Goal: Task Accomplishment & Management: Manage account settings

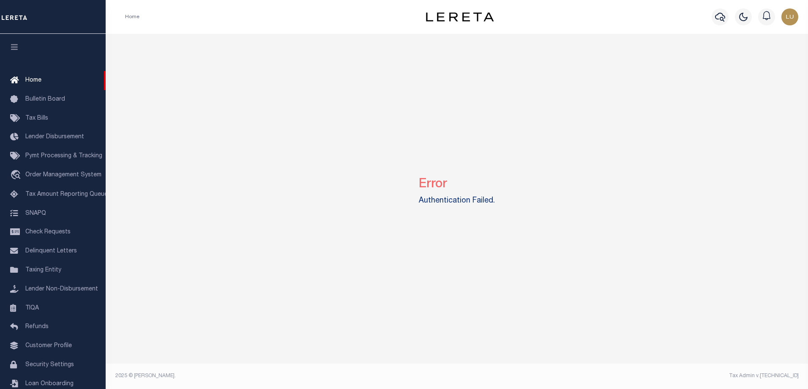
drag, startPoint x: 409, startPoint y: 178, endPoint x: 528, endPoint y: 241, distance: 134.6
click at [530, 238] on div "Error Authentication Failed." at bounding box center [457, 189] width 696 height 311
click at [477, 350] on div "Error Authentication Failed. Mentions and Notifications See All" at bounding box center [457, 209] width 703 height 350
click at [561, 250] on div "Error Authentication Failed." at bounding box center [457, 189] width 696 height 311
click at [597, 119] on div "Error Authentication Failed." at bounding box center [457, 189] width 696 height 311
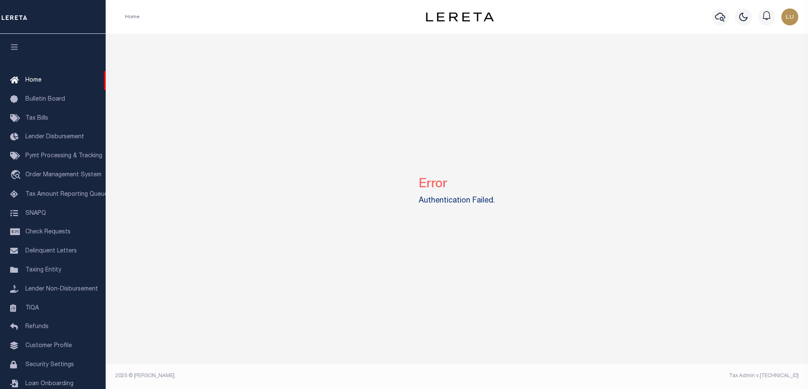
click at [510, 127] on div "Error Authentication Failed." at bounding box center [457, 189] width 696 height 311
drag, startPoint x: 415, startPoint y: 202, endPoint x: 497, endPoint y: 201, distance: 82.4
click at [497, 201] on div "Error Authentication Failed." at bounding box center [457, 189] width 696 height 311
drag, startPoint x: 454, startPoint y: 187, endPoint x: 419, endPoint y: 186, distance: 35.9
click at [419, 186] on div "Error Authentication Failed." at bounding box center [457, 189] width 696 height 311
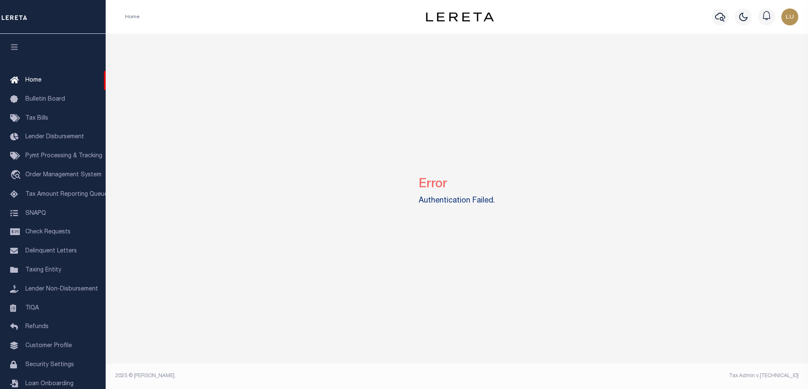
click at [409, 134] on div "Error Authentication Failed." at bounding box center [457, 189] width 696 height 311
drag, startPoint x: 419, startPoint y: 202, endPoint x: 500, endPoint y: 204, distance: 80.3
click at [500, 204] on div "Error Authentication Failed." at bounding box center [457, 189] width 696 height 311
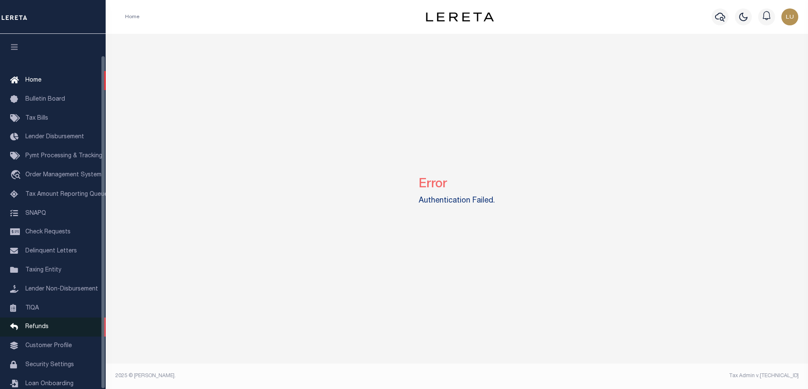
scroll to position [23, 0]
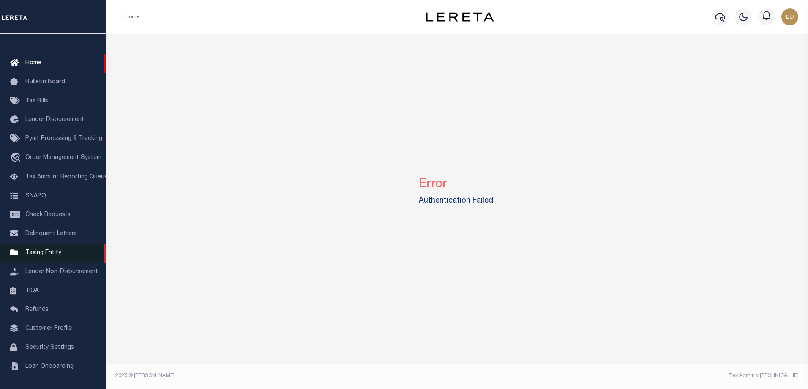
click at [43, 253] on span "Taxing Entity" at bounding box center [43, 253] width 36 height 6
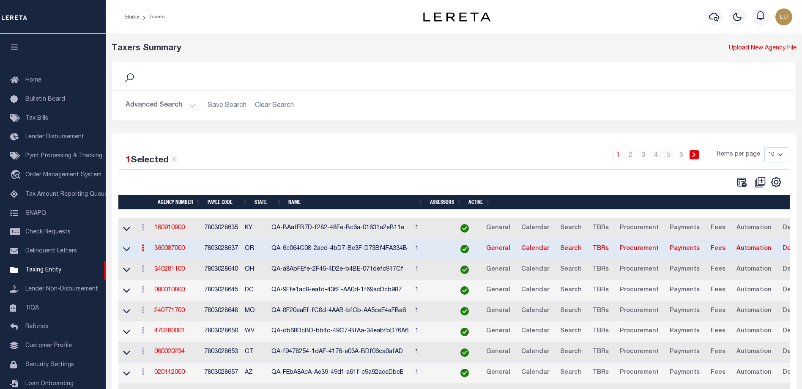
scroll to position [23, 0]
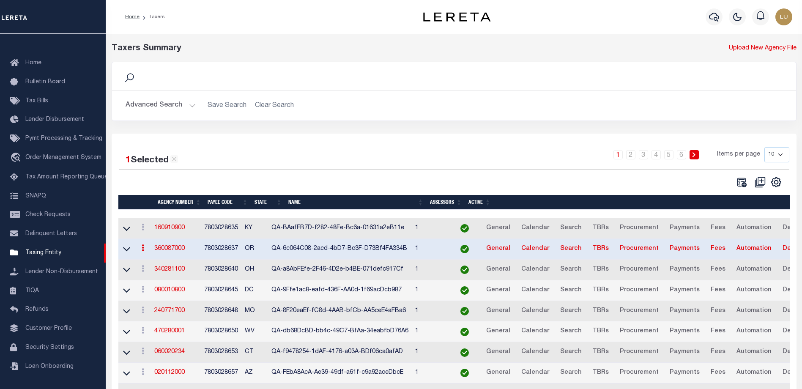
click at [173, 252] on link "360087000" at bounding box center [169, 249] width 30 height 6
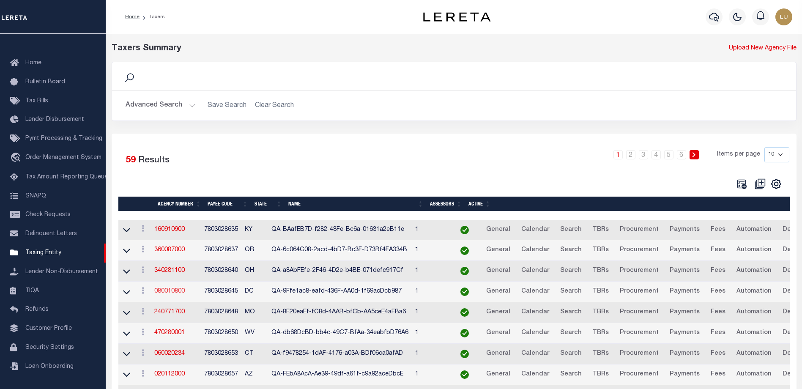
click at [173, 293] on link "080010800" at bounding box center [169, 291] width 30 height 6
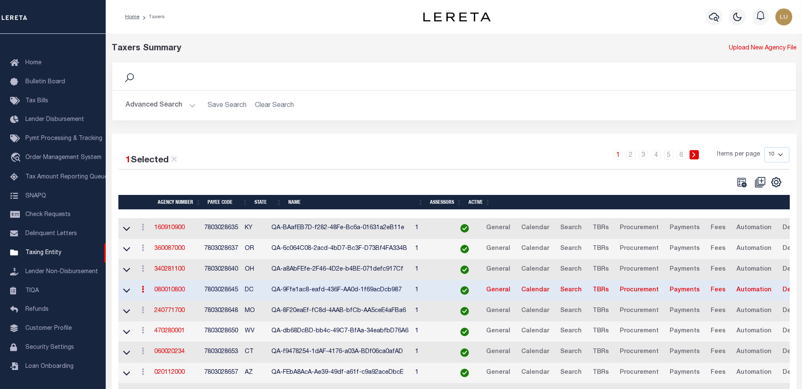
click at [175, 101] on button "Advanced Search" at bounding box center [161, 105] width 70 height 16
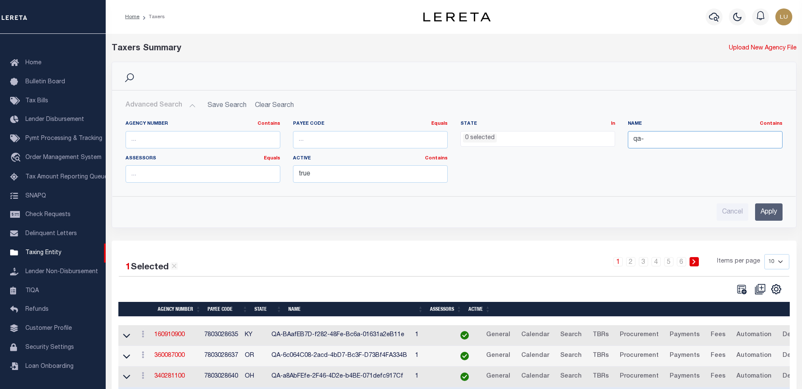
click at [645, 137] on input "qa-" at bounding box center [705, 139] width 155 height 17
click at [774, 218] on input "Apply" at bounding box center [768, 211] width 27 height 17
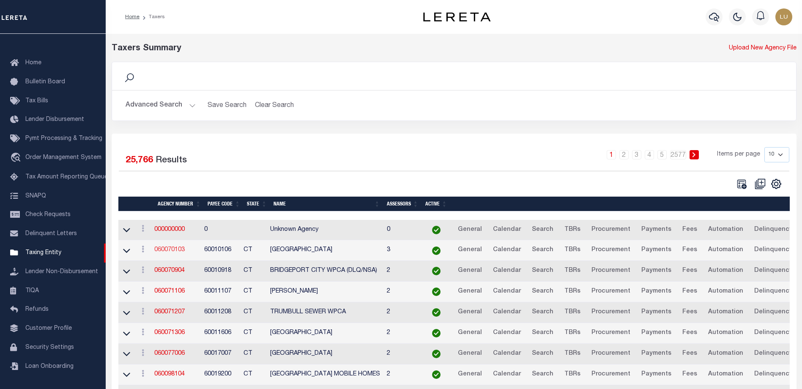
click at [171, 249] on link "060070103" at bounding box center [169, 250] width 30 height 6
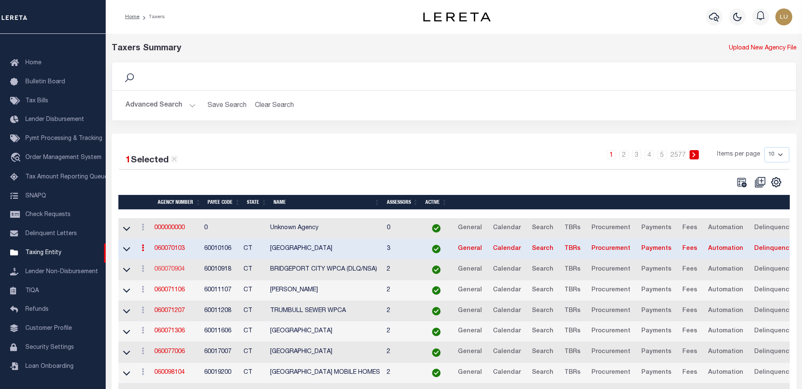
click at [164, 271] on link "060070904" at bounding box center [169, 269] width 30 height 6
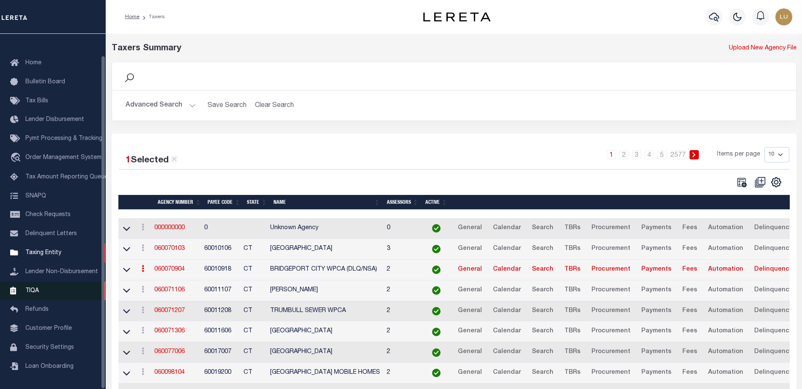
scroll to position [75, 0]
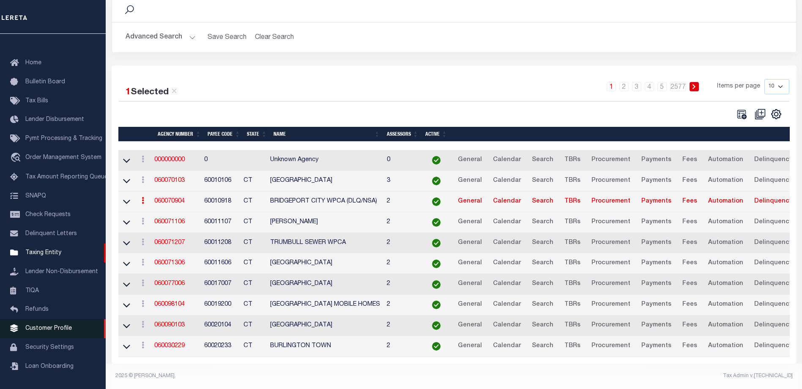
click at [38, 334] on link "Customer Profile" at bounding box center [53, 328] width 106 height 19
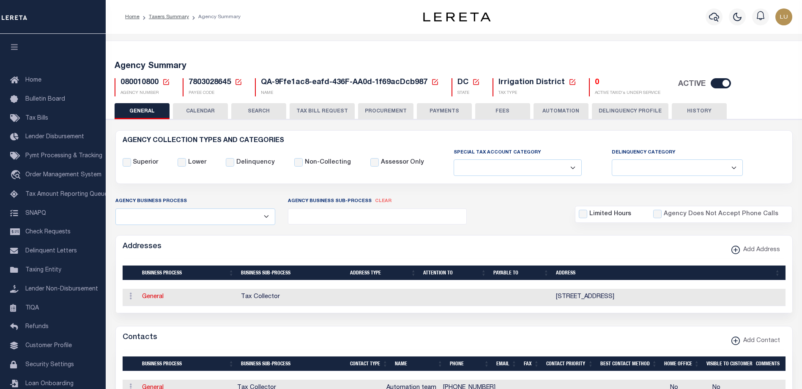
select select
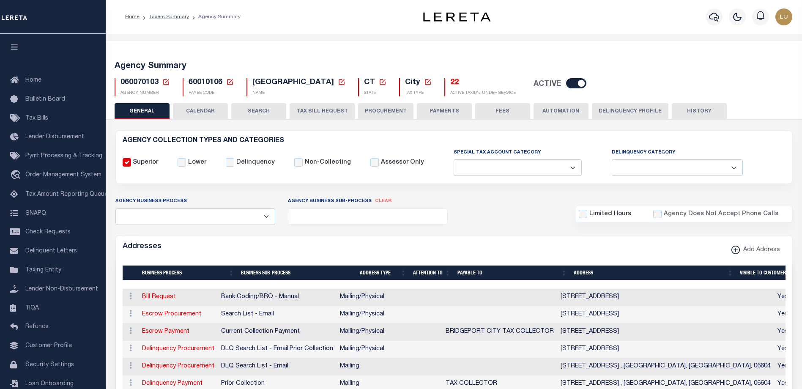
select select
click at [450, 84] on h5 "22" at bounding box center [483, 82] width 66 height 9
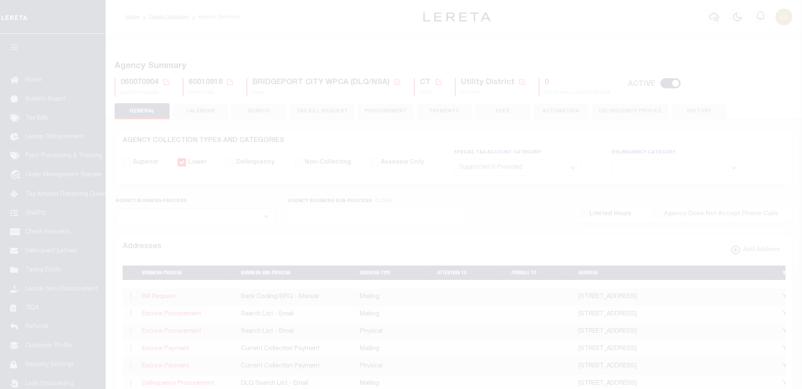
select select "2"
select select
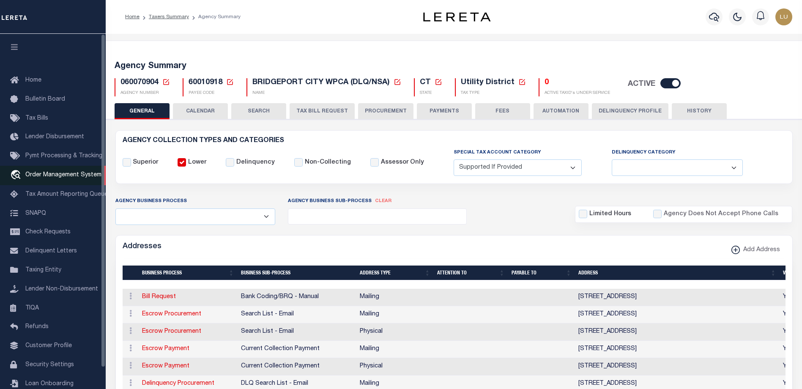
click at [39, 178] on span "Order Management System" at bounding box center [63, 175] width 76 height 6
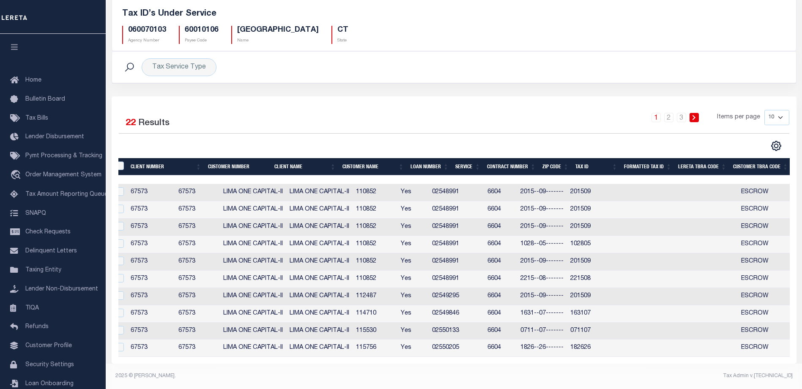
click at [397, 186] on td "110852" at bounding box center [375, 192] width 45 height 17
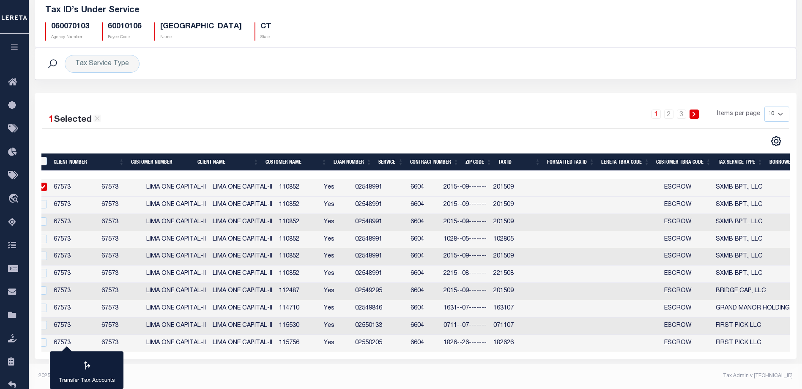
click at [429, 186] on tr "67573 67573 [GEOGRAPHIC_DATA] ONE CAPITAL-II [GEOGRAPHIC_DATA] ONE CAPITAL-II 1…" at bounding box center [493, 187] width 920 height 17
click at [320, 186] on td "110852" at bounding box center [298, 187] width 45 height 17
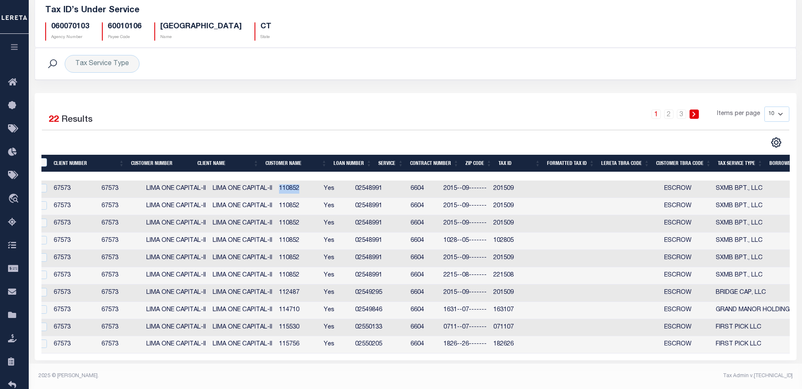
click at [320, 186] on td "110852" at bounding box center [298, 189] width 45 height 17
checkbox input "true"
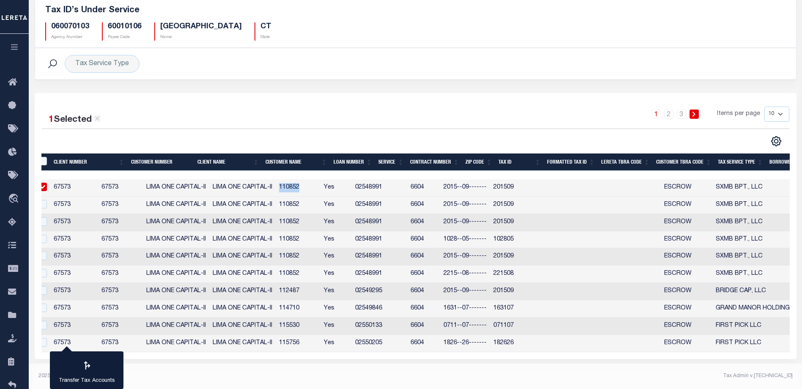
copy td "110852"
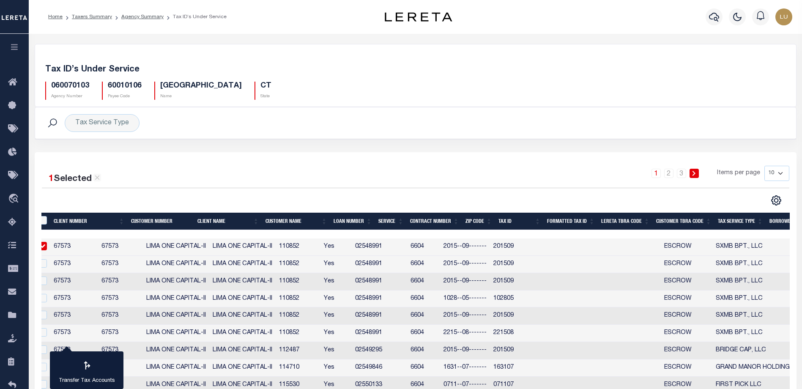
click at [260, 74] on h5 "Tax ID’s Under Service" at bounding box center [415, 70] width 741 height 10
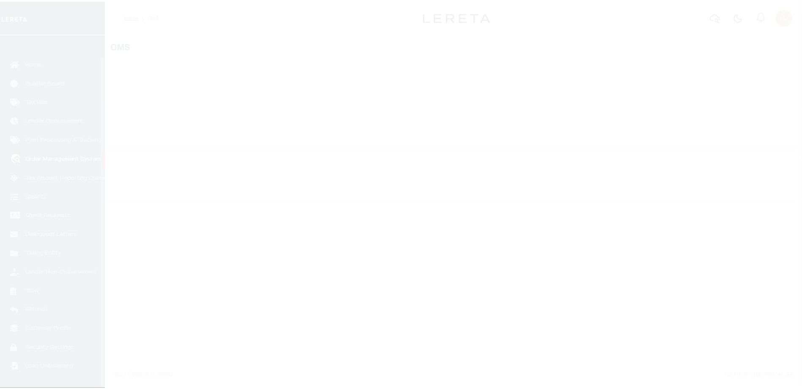
scroll to position [23, 0]
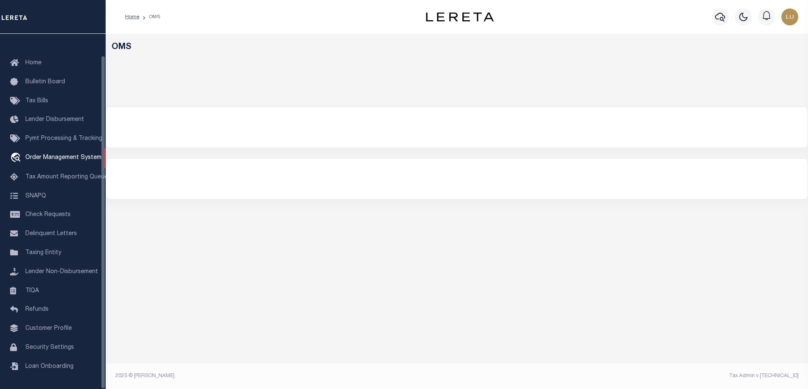
select select "200"
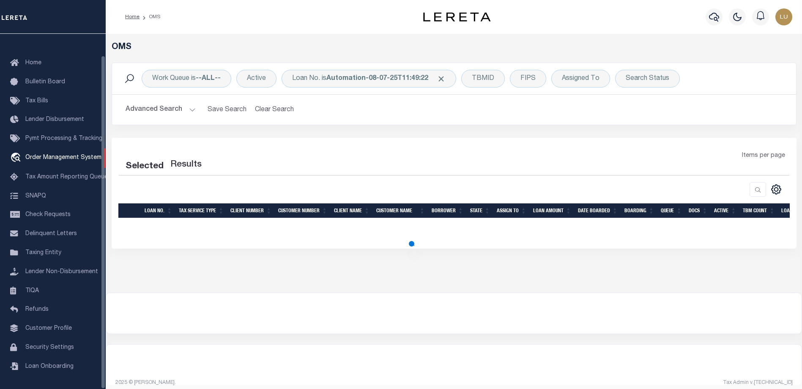
select select "200"
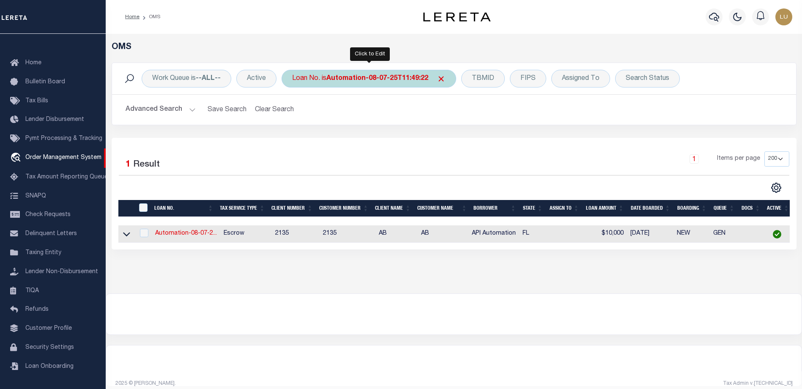
click at [422, 77] on b "Automation-08-07-25T11:49:22" at bounding box center [377, 78] width 102 height 7
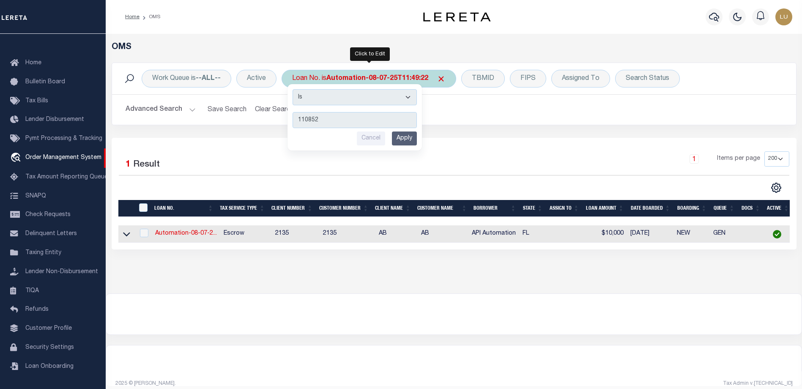
type input "110852"
click at [406, 140] on input "Apply" at bounding box center [404, 138] width 25 height 14
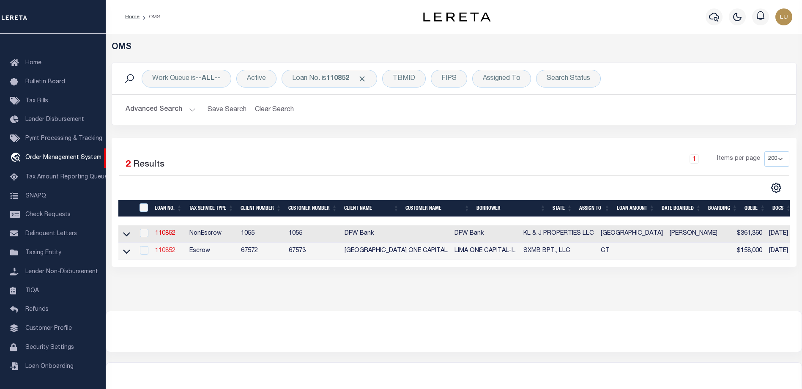
click at [165, 254] on link "110852" at bounding box center [165, 251] width 20 height 6
type input "110852"
type input "SXMB BPT., LLC"
select select
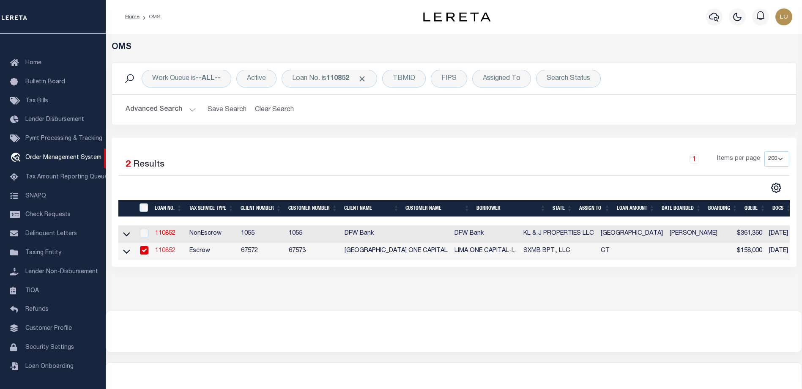
select select
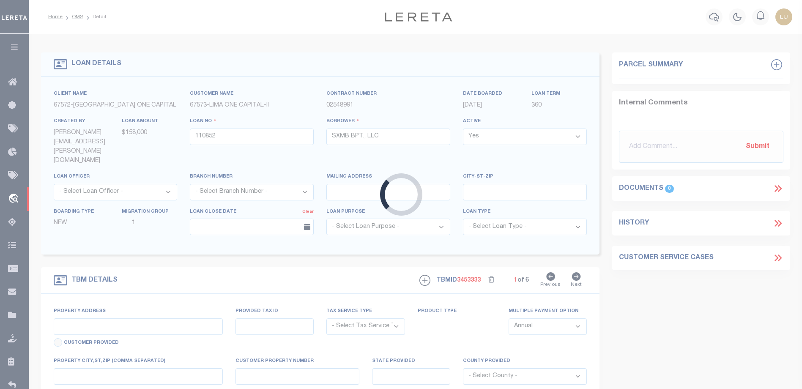
type input "[STREET_ADDRESS]"
radio input "true"
select select "Escrow"
type input "BRIDGEPORT CT 06604"
type input "110852"
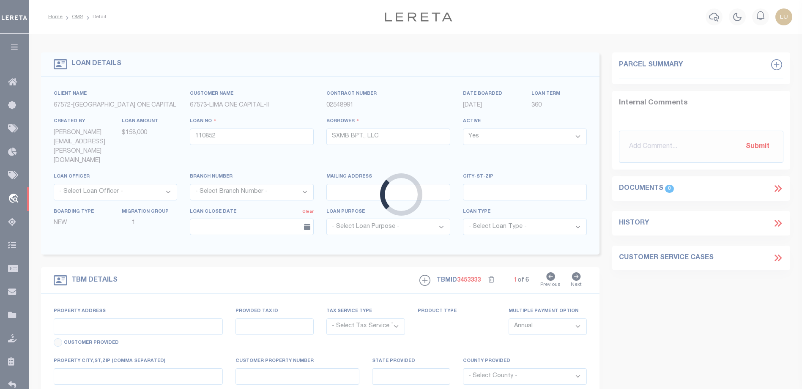
type input "CT"
type textarea "COLLECTOR: ENTITY: PARCEL: 34"
select select "2"
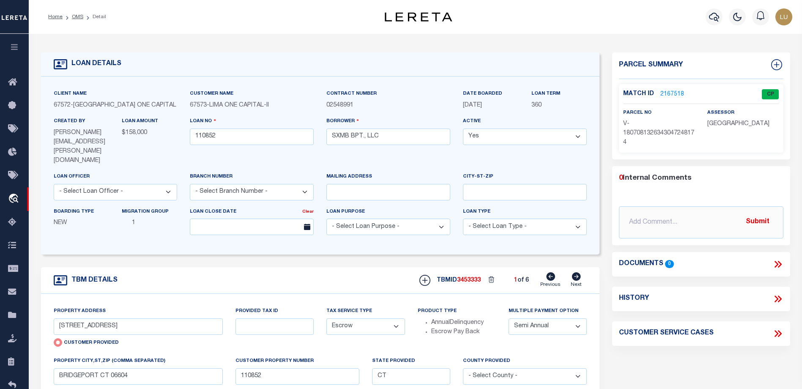
scroll to position [42, 0]
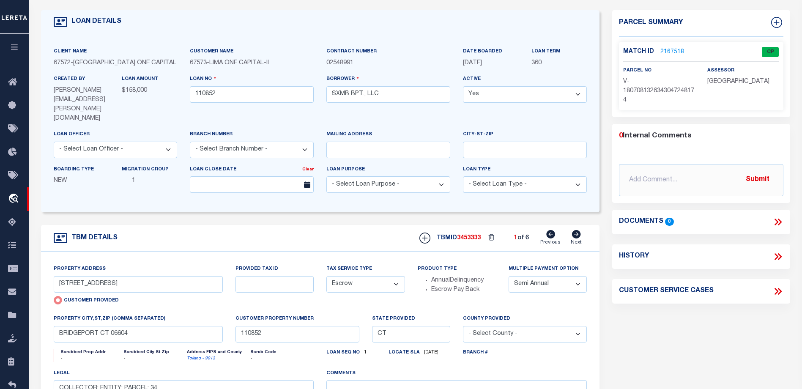
click at [667, 50] on link "2167518" at bounding box center [672, 52] width 24 height 9
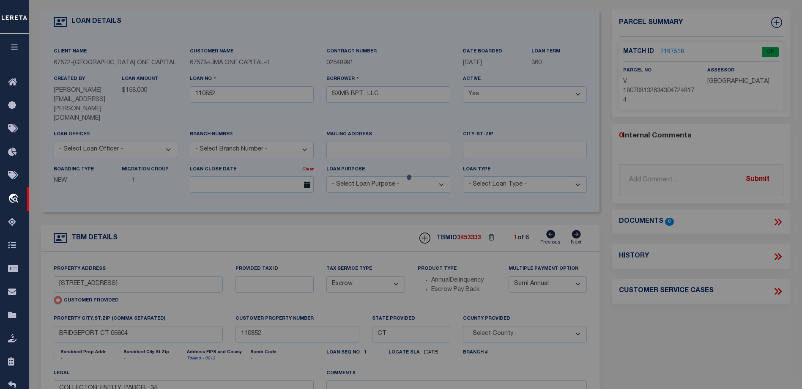
checkbox input "false"
select select "CP"
select select "AGW"
select select
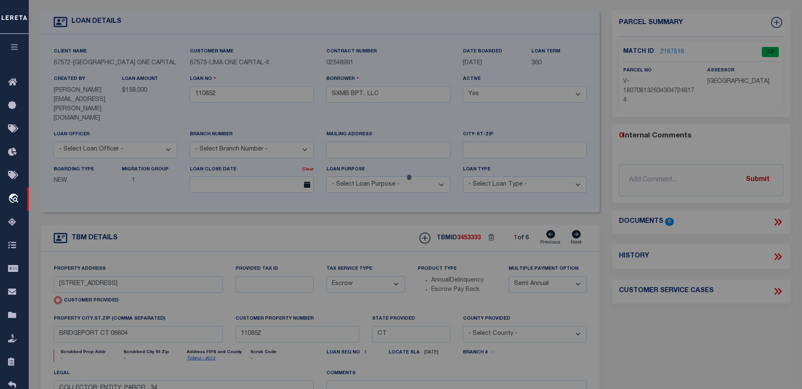
type input "[STREET_ADDRESS]"
checkbox input "false"
type input "BRIDGEPORT CT 06604"
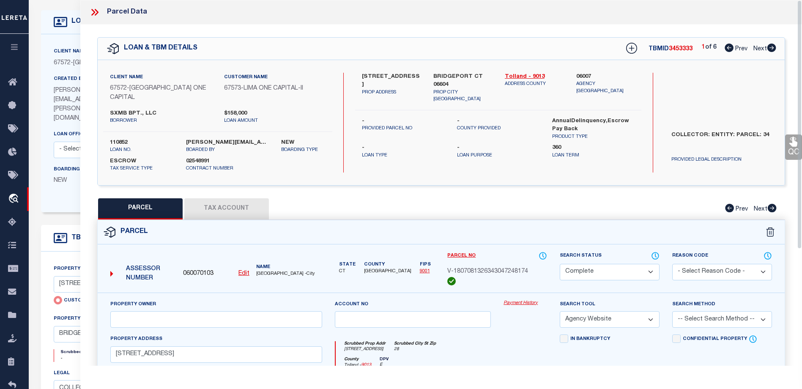
click at [518, 300] on div "Payment History" at bounding box center [525, 317] width 56 height 35
click at [518, 300] on link "Payment History" at bounding box center [525, 303] width 44 height 7
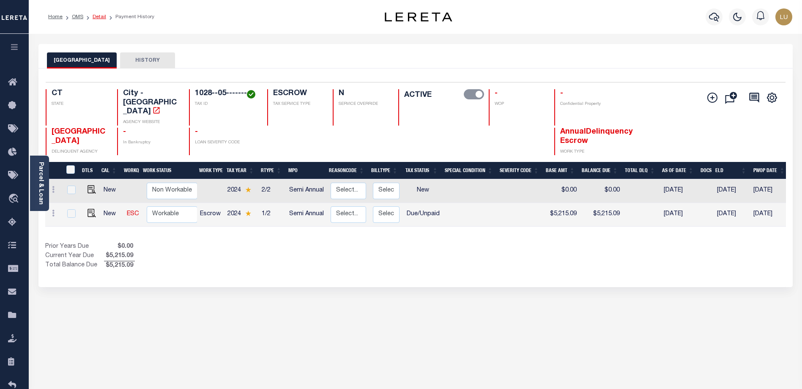
click at [97, 18] on link "Detail" at bounding box center [100, 16] width 14 height 5
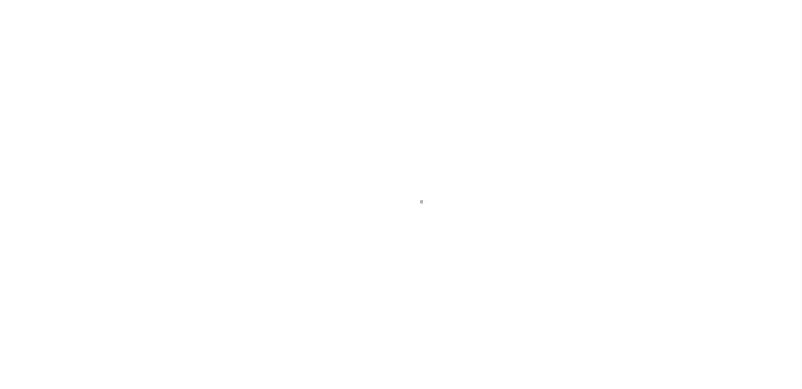
type input "[STREET_ADDRESS]"
radio input "true"
select select "Escrow"
type input "BRIDGEPORT CT 06604"
type input "110852"
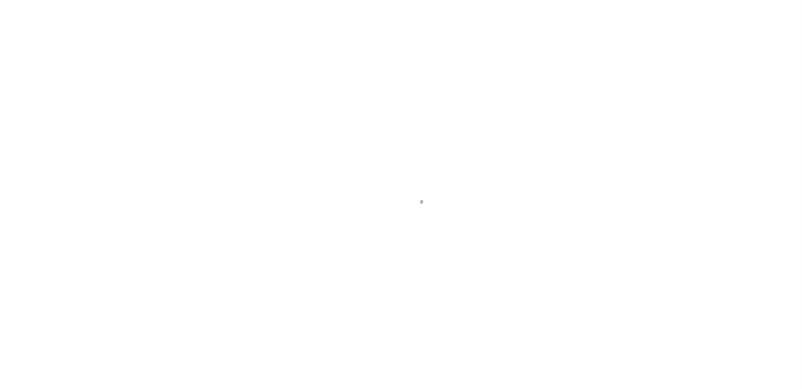
type input "CT"
type textarea "COLLECTOR: ENTITY: PARCEL: 34"
select select "2"
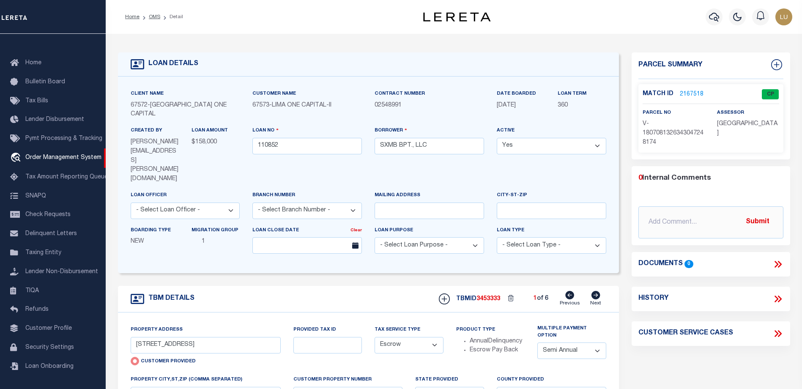
scroll to position [127, 0]
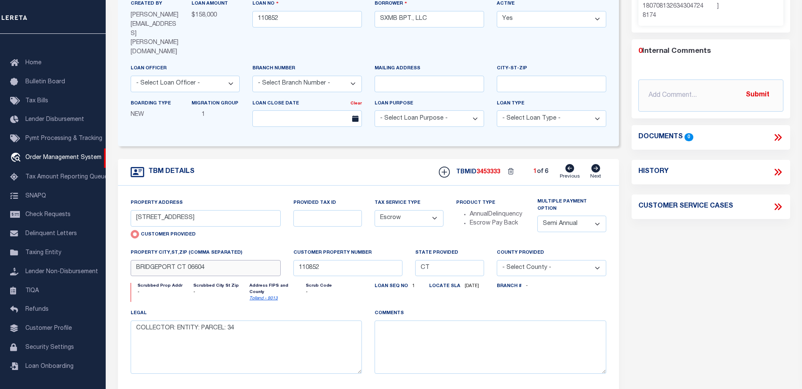
click at [198, 260] on input "BRIDGEPORT CT 06604" at bounding box center [206, 268] width 150 height 16
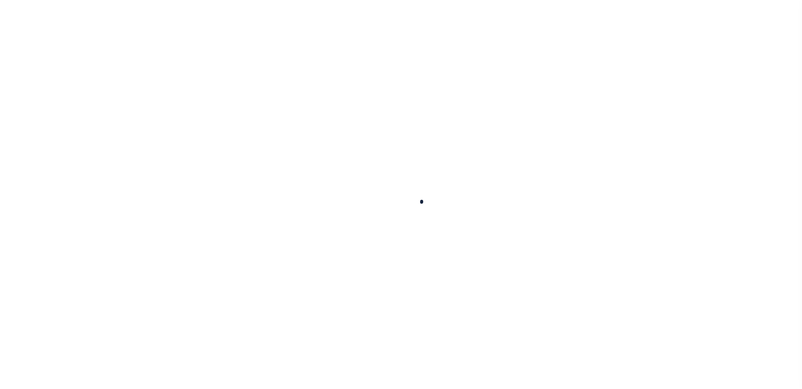
select select
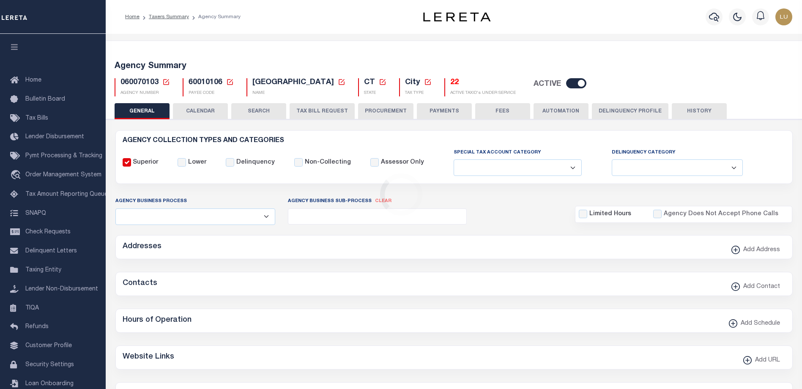
checkbox input "false"
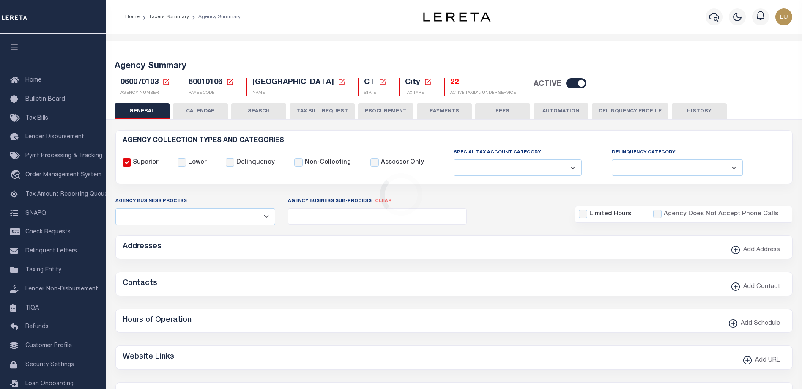
type input "900104002"
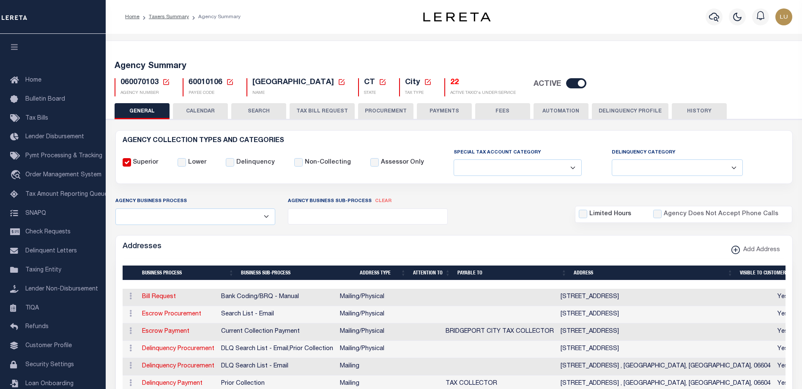
click at [196, 106] on button "CALENDAR" at bounding box center [200, 111] width 55 height 16
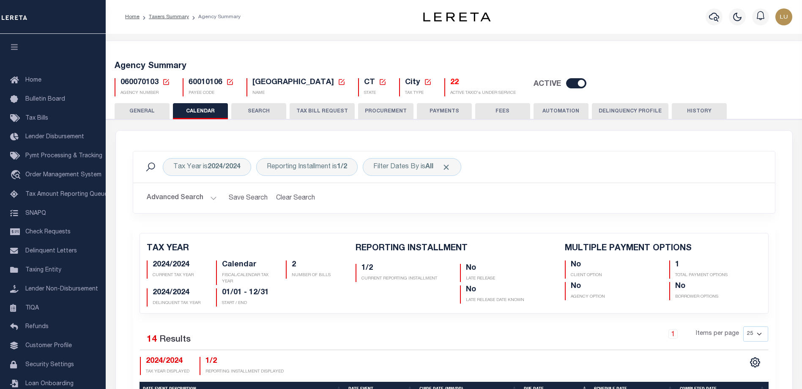
checkbox input "false"
type input "1"
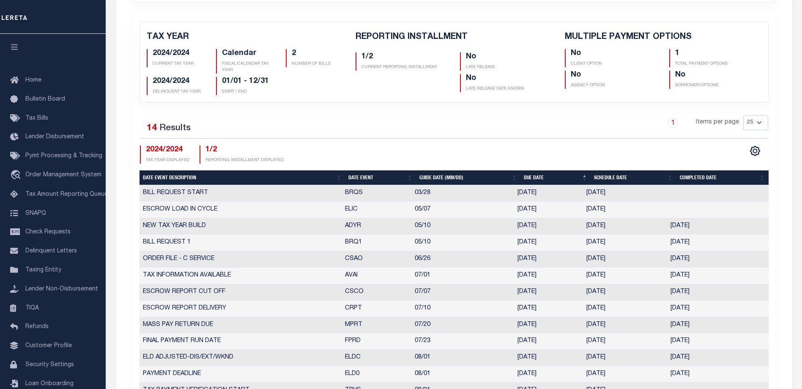
scroll to position [296, 0]
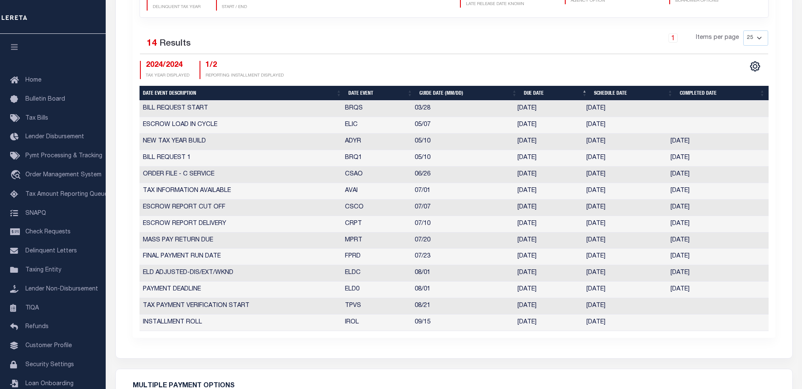
drag, startPoint x: 406, startPoint y: 123, endPoint x: 627, endPoint y: 128, distance: 220.7
click at [627, 128] on tr "ESCROW LOAD IN CYCLE ELIC 05/07 05/07/2025 05/07/2025 9926536" at bounding box center [454, 125] width 629 height 16
drag, startPoint x: 338, startPoint y: 290, endPoint x: 731, endPoint y: 290, distance: 392.7
click at [731, 290] on tr "PAYMENT DEADLINE ELD0 08/01 08/01/2025 08/01/2025 08/01/2025 9926530" at bounding box center [454, 290] width 629 height 16
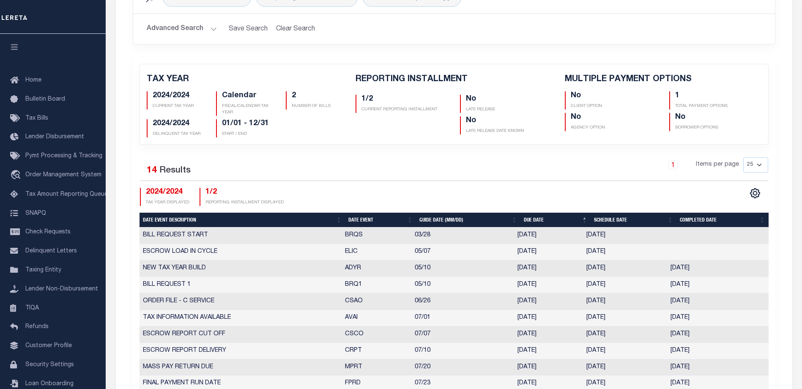
scroll to position [42, 0]
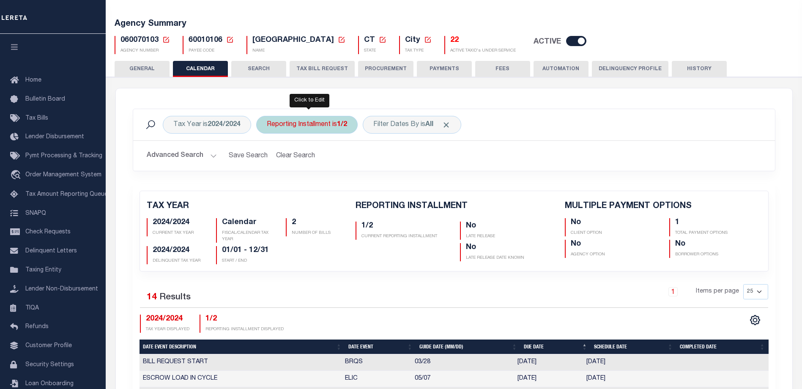
click at [330, 125] on div "Reporting Installment is 1/2" at bounding box center [306, 125] width 101 height 18
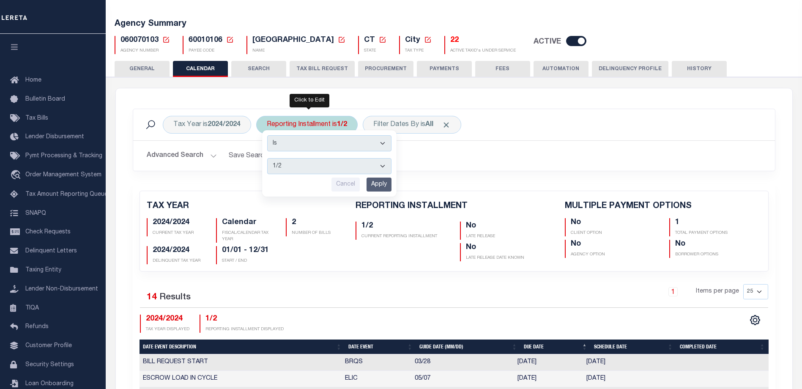
click at [332, 165] on select "1/2 2/2" at bounding box center [329, 166] width 124 height 16
click at [334, 164] on select "1/2 2/2" at bounding box center [329, 166] width 124 height 16
click at [334, 163] on select "1/2 2/2" at bounding box center [329, 166] width 124 height 16
click at [470, 159] on h2 "Advanced Search Save Search Clear Search" at bounding box center [454, 156] width 628 height 16
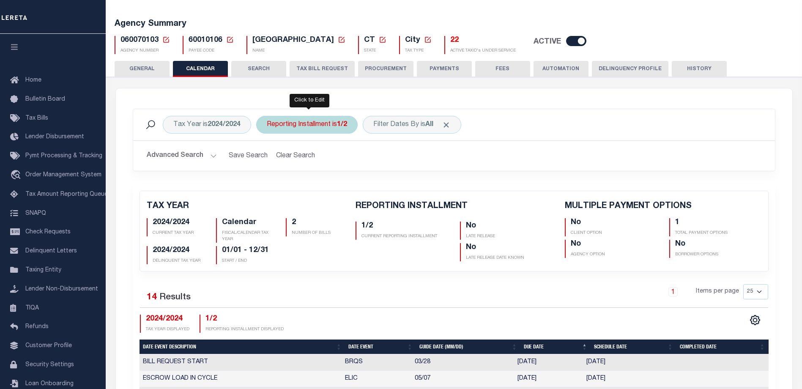
click at [335, 122] on div "Reporting Installment is 1/2 Is Contains 1/2 2/2 Cancel Apply" at bounding box center [306, 125] width 101 height 18
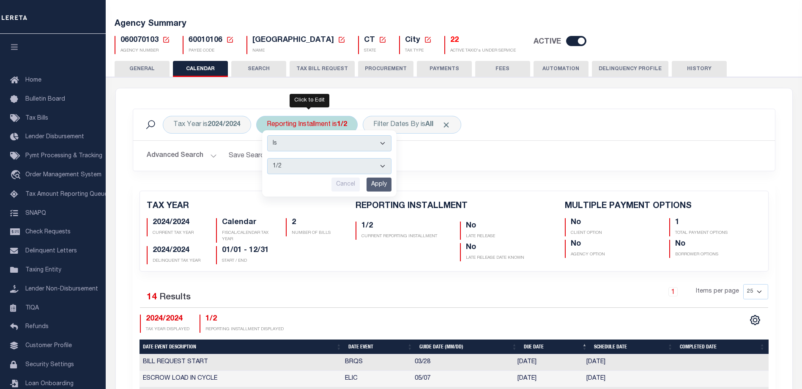
click at [301, 169] on select "1/2 2/2" at bounding box center [329, 166] width 124 height 16
click at [540, 155] on h2 "Advanced Search Save Search Clear Search" at bounding box center [454, 156] width 628 height 16
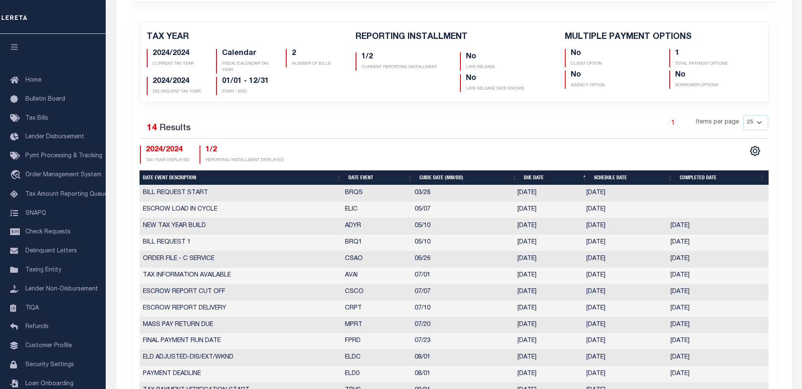
scroll to position [296, 0]
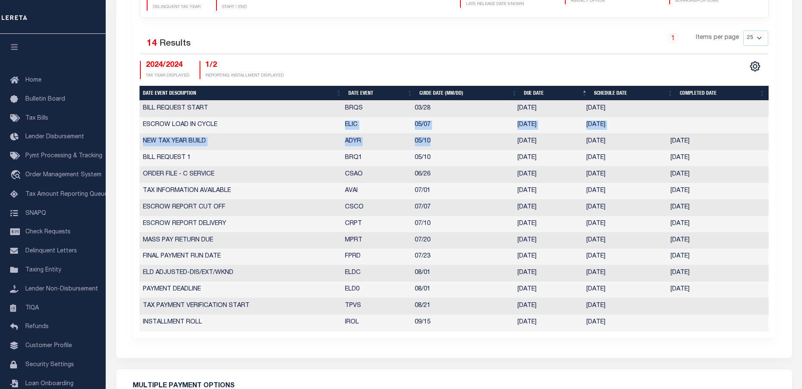
drag, startPoint x: 335, startPoint y: 124, endPoint x: 492, endPoint y: 135, distance: 158.1
click at [492, 135] on tbody "BILL REQUEST START BRQS 03/28 03/28/2025 03/28/2025 9926534 ESCROW LOAD IN CYCL…" at bounding box center [454, 216] width 629 height 230
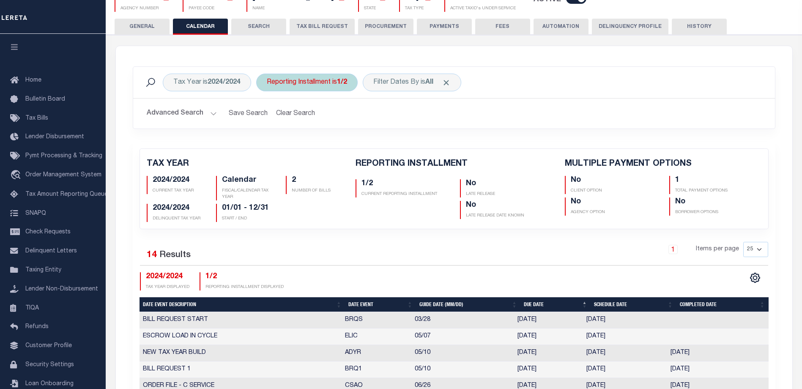
click at [320, 80] on div "Reporting Installment is 1/2 Is Contains 1/2 2/2 Cancel Apply" at bounding box center [306, 83] width 101 height 18
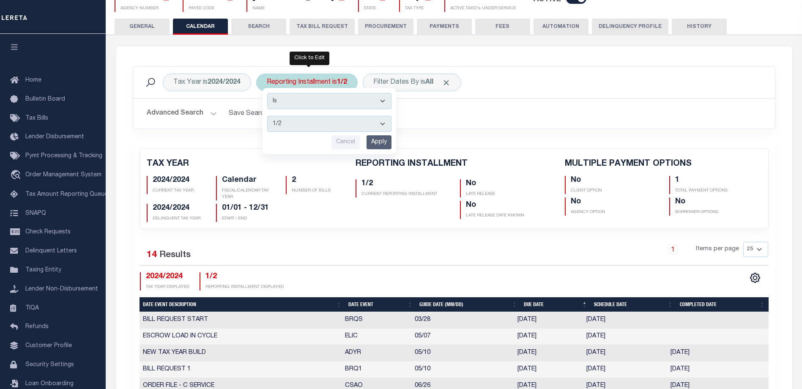
click select "1/2 2/2"
select select "2/2"
click select "1/2 2/2"
click input "Apply"
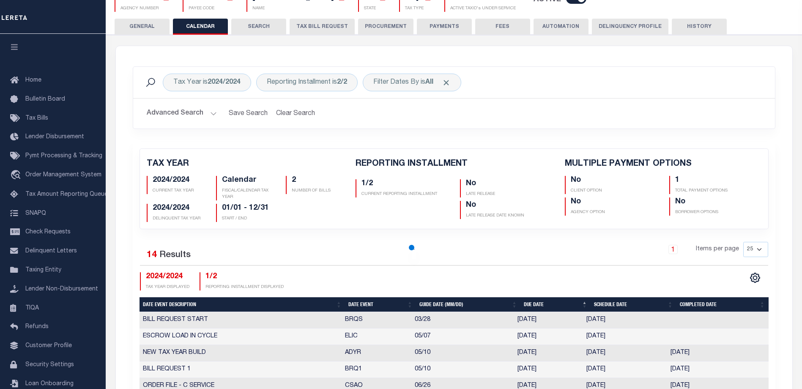
checkbox input "false"
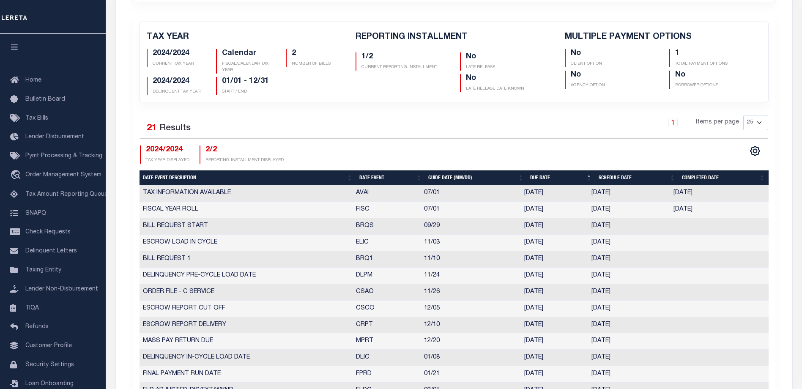
scroll to position [296, 0]
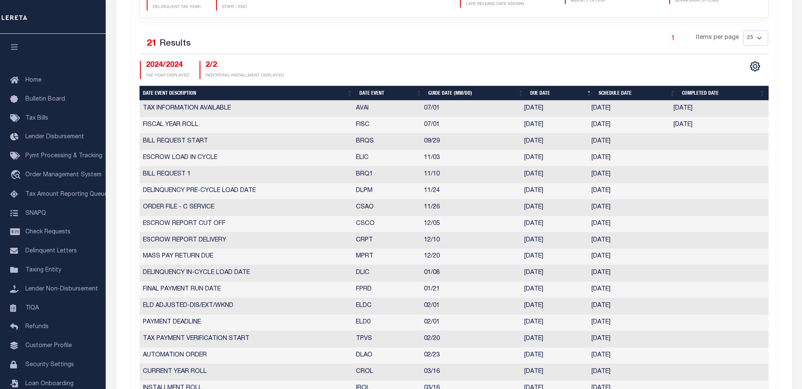
drag, startPoint x: 407, startPoint y: 159, endPoint x: 638, endPoint y: 159, distance: 230.4
click tr "ESCROW LOAD IN CYCLE ELIC 11/03 11/03/2025 11/03/2025 9926554"
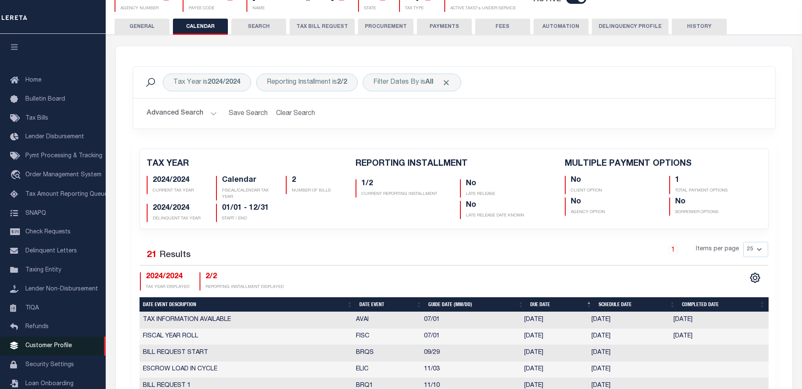
click span "Customer Profile"
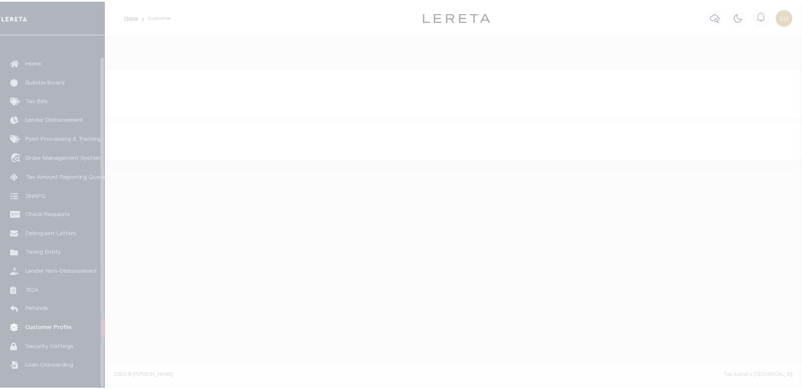
scroll to position [23, 0]
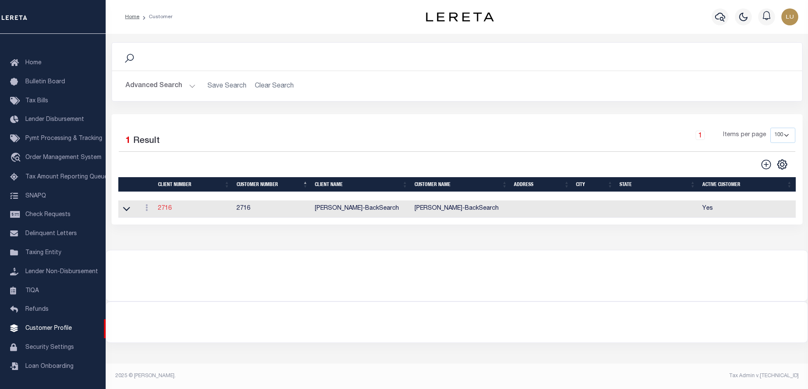
click at [163, 211] on link "2716" at bounding box center [165, 208] width 14 height 6
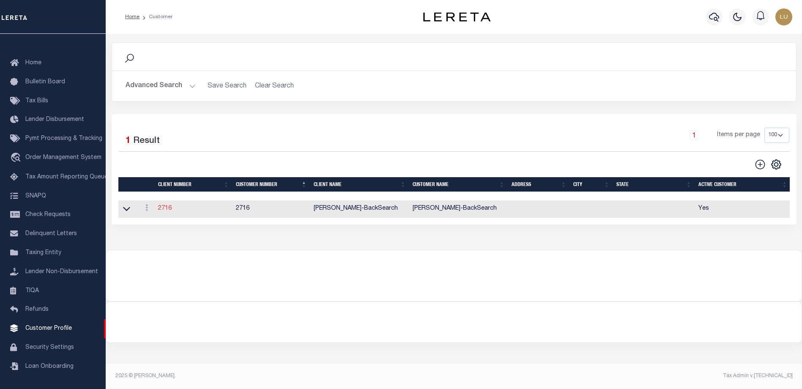
select select
type input "[PERSON_NAME]-BackSearch"
type input "2716"
type input "[PERSON_NAME]-BackSearch"
select select "Residential"
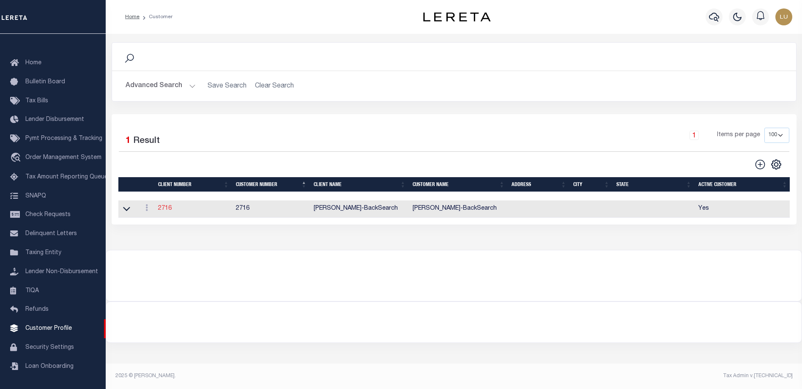
checkbox input "true"
select select
checkbox input "false"
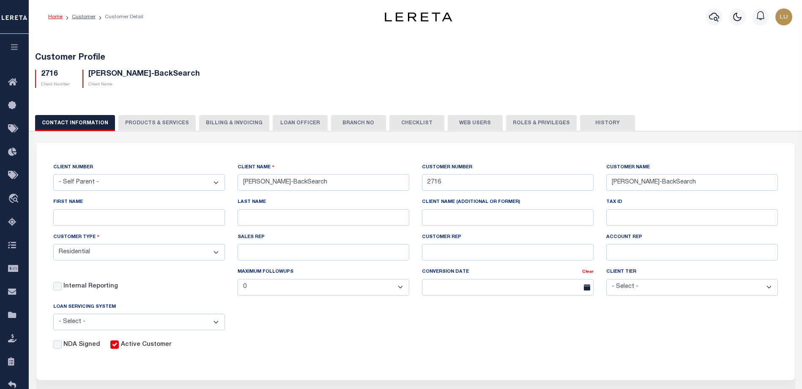
click at [151, 124] on button "PRODUCTS & SERVICES" at bounding box center [156, 123] width 77 height 16
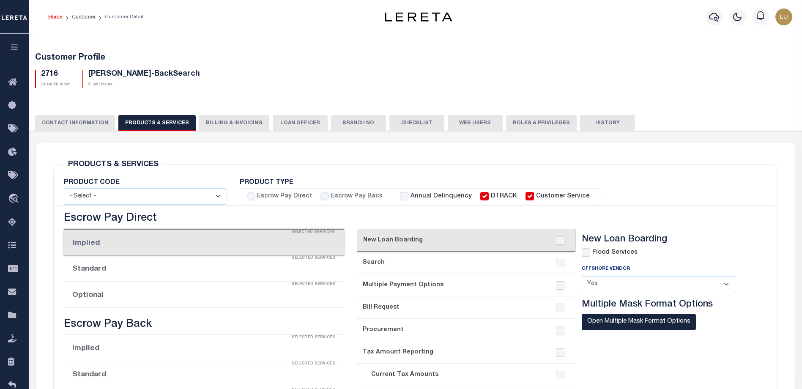
radio input "true"
checkbox input "true"
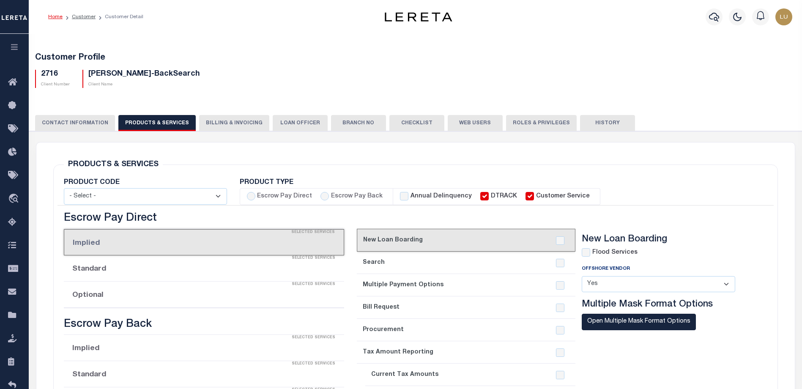
checkbox input "true"
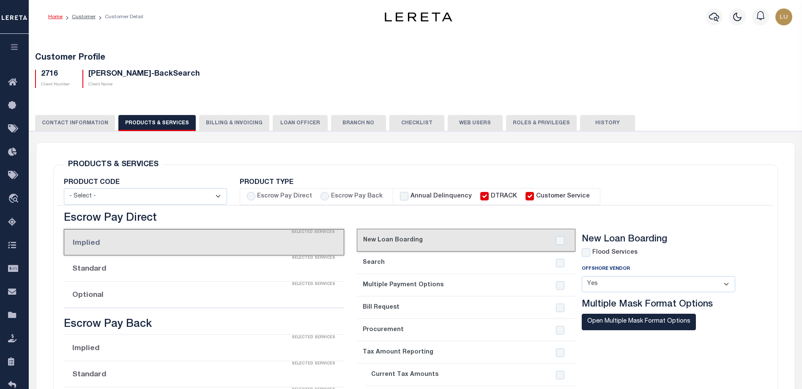
checkbox input "true"
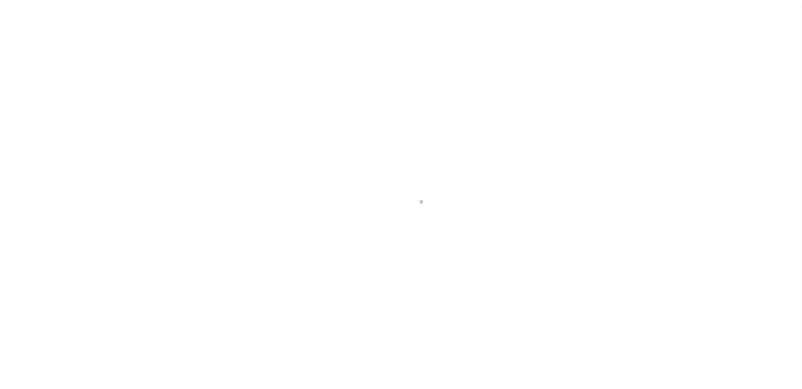
scroll to position [23, 0]
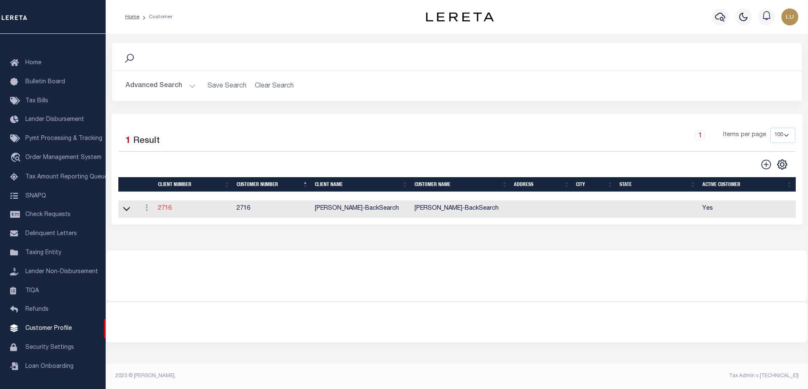
click at [163, 210] on link "2716" at bounding box center [165, 208] width 14 height 6
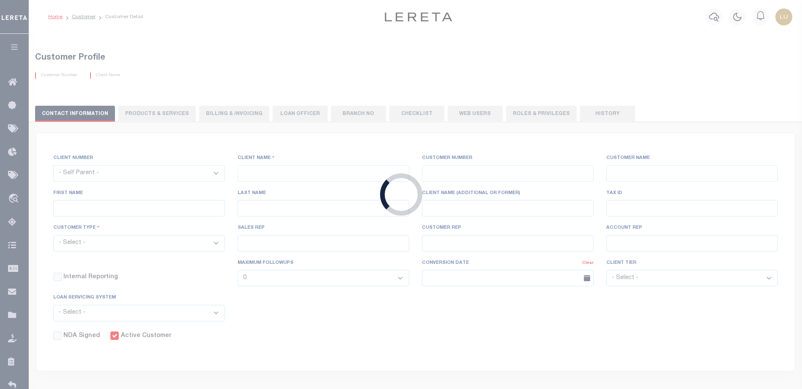
select select
type input "[PERSON_NAME]-BackSearch"
type input "2716"
type input "[PERSON_NAME]-BackSearch"
select select "Residential"
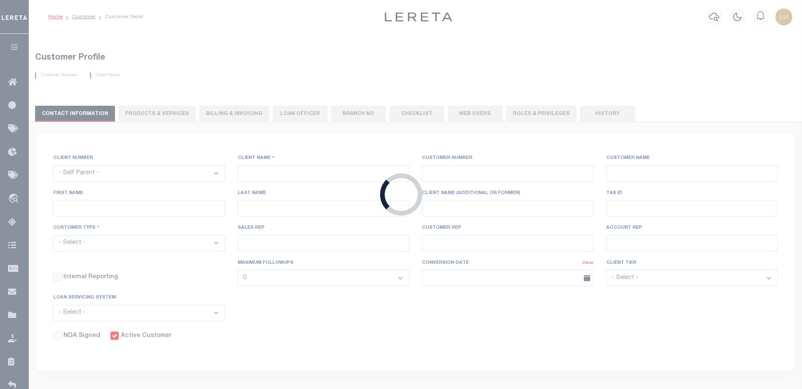
checkbox input "true"
select select
checkbox input "false"
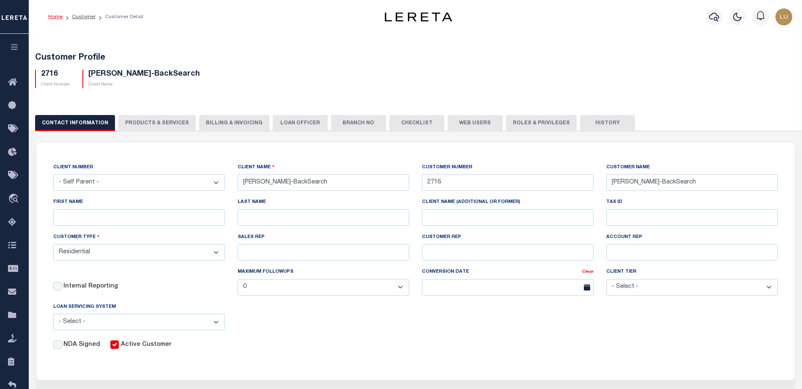
click at [155, 121] on button "PRODUCTS & SERVICES" at bounding box center [156, 123] width 77 height 16
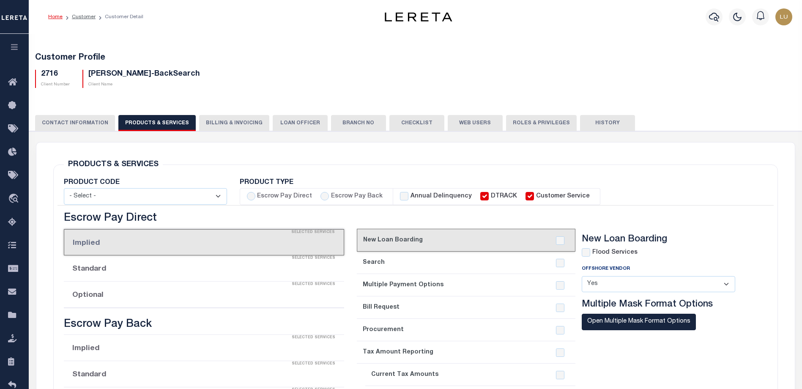
radio input "true"
checkbox input "true"
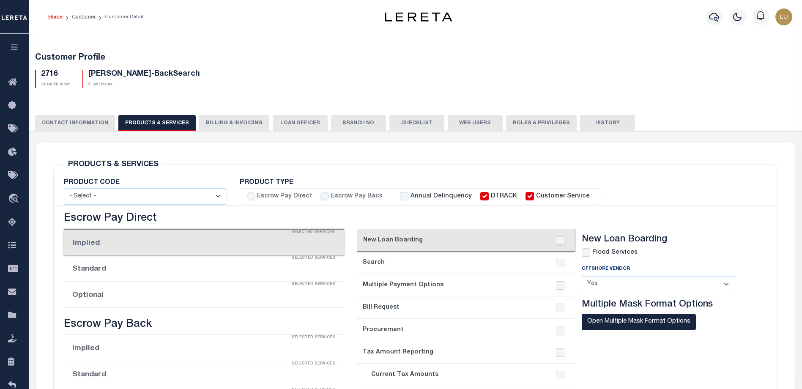
checkbox input "true"
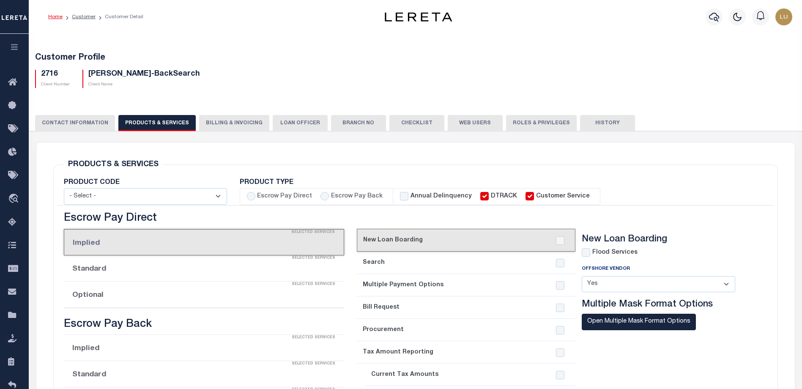
checkbox input "true"
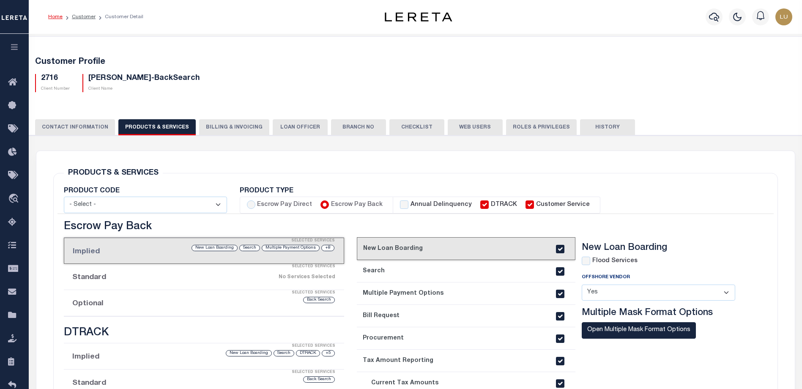
drag, startPoint x: 454, startPoint y: 21, endPoint x: 435, endPoint y: 18, distance: 19.3
click at [436, 18] on div at bounding box center [419, 16] width 126 height 9
click at [633, 57] on h5 "Customer Profile" at bounding box center [415, 62] width 761 height 10
click at [230, 268] on div "Selected Services" at bounding box center [212, 266] width 280 height 17
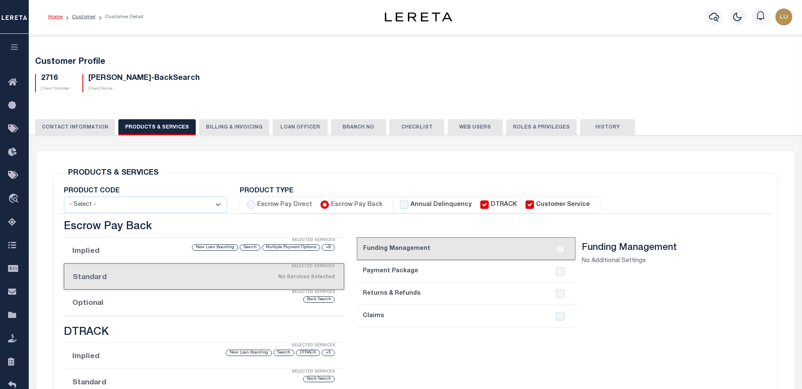
click at [203, 297] on div "Selected Services" at bounding box center [212, 292] width 280 height 17
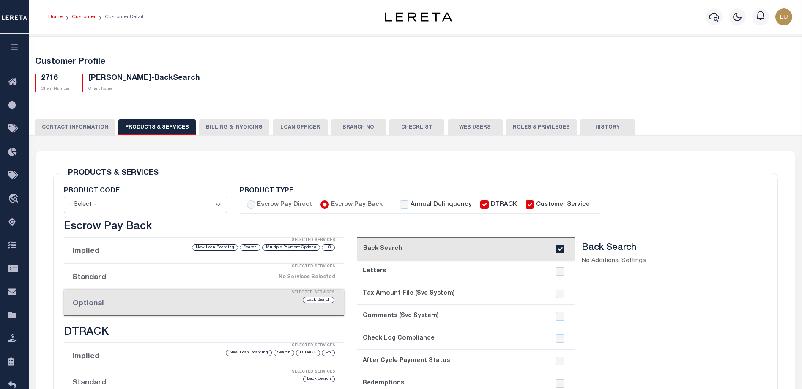
click at [79, 17] on link "Customer" at bounding box center [84, 16] width 24 height 5
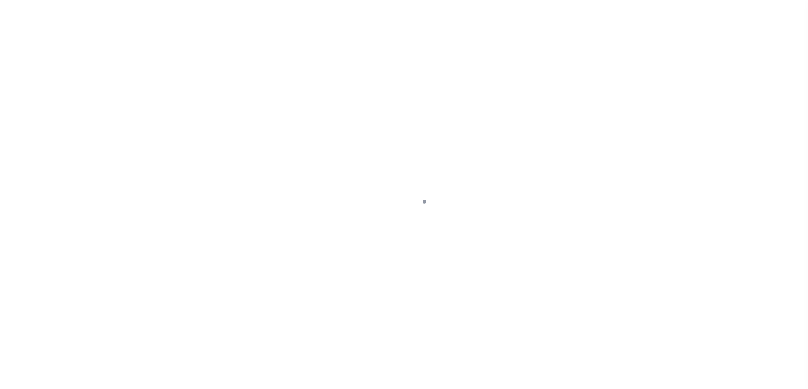
scroll to position [23, 0]
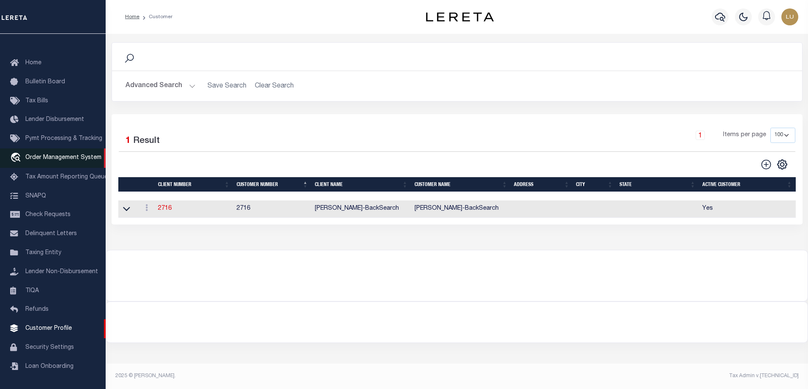
click at [55, 155] on span "Order Management System" at bounding box center [63, 158] width 76 height 6
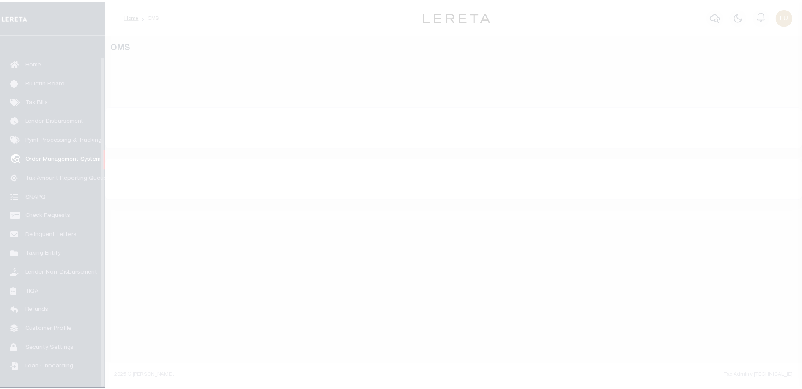
scroll to position [23, 0]
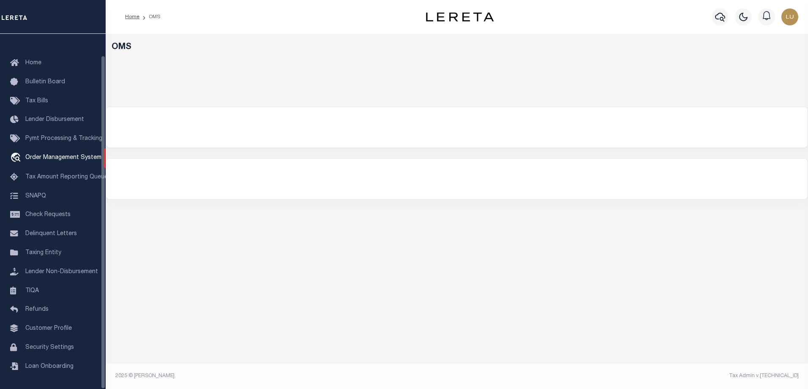
select select "200"
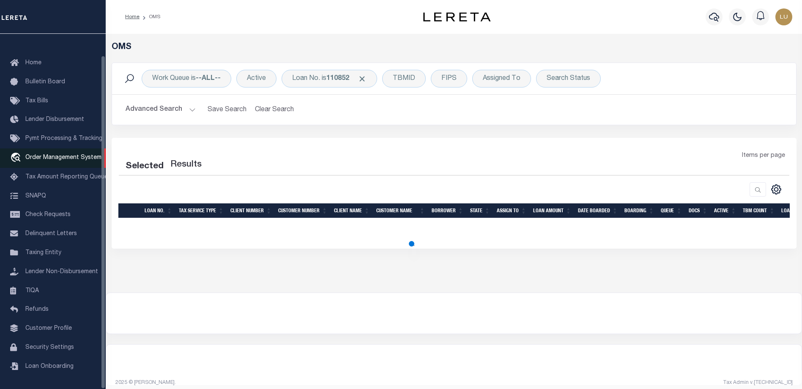
select select "200"
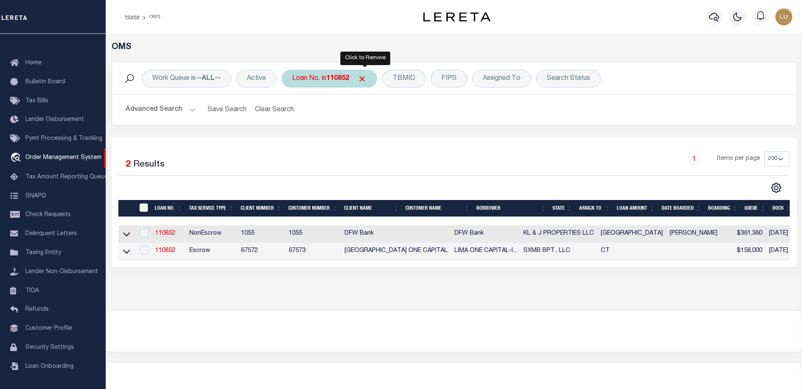
click at [365, 79] on span "Click to Remove" at bounding box center [362, 78] width 9 height 9
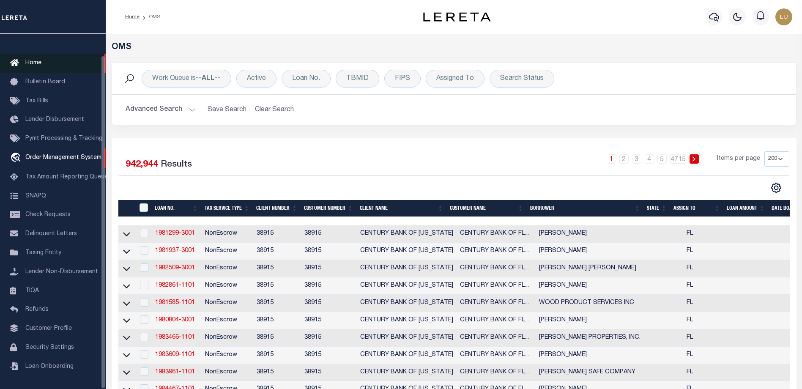
click at [38, 60] on span "Home" at bounding box center [33, 63] width 16 height 6
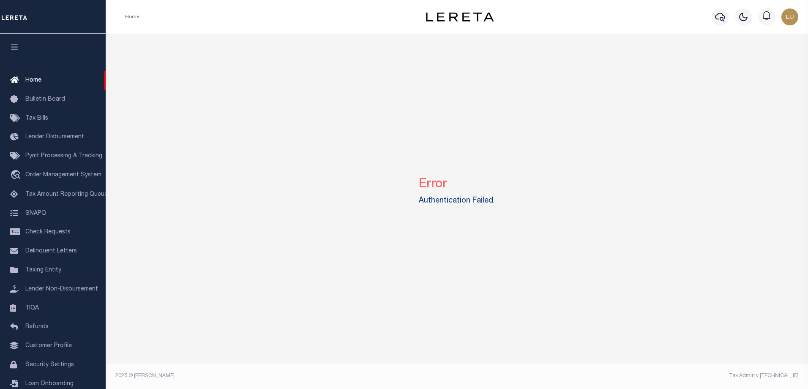
click at [432, 200] on label "Authentication Failed." at bounding box center [457, 200] width 76 height 11
click at [477, 201] on label "Authentication Failed." at bounding box center [457, 200] width 76 height 11
click at [478, 201] on label "Authentication Failed." at bounding box center [457, 200] width 76 height 11
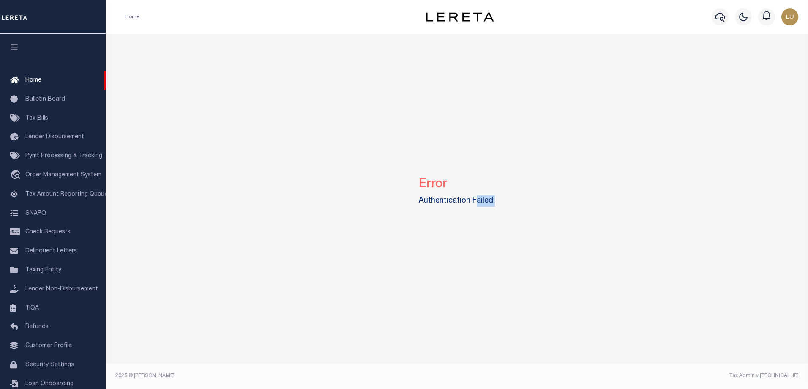
click at [477, 201] on label "Authentication Failed." at bounding box center [457, 200] width 76 height 11
click at [652, 131] on div "Error Authentication Failed." at bounding box center [457, 189] width 696 height 311
click at [475, 199] on label "Authentication Failed." at bounding box center [457, 200] width 76 height 11
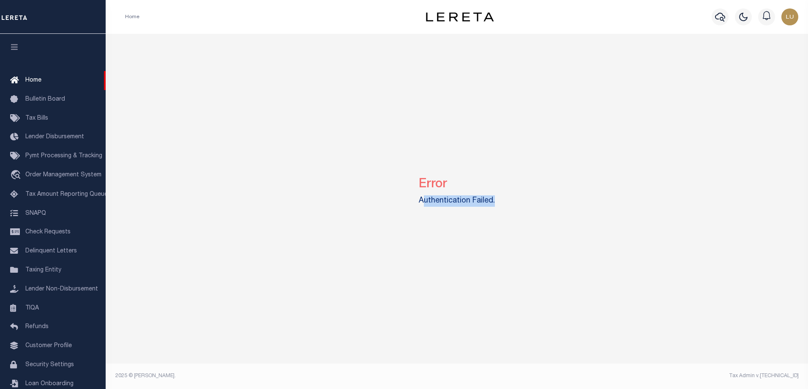
click at [475, 199] on label "Authentication Failed." at bounding box center [457, 200] width 76 height 11
click at [595, 209] on div "Error Authentication Failed." at bounding box center [457, 189] width 696 height 311
drag, startPoint x: 505, startPoint y: 161, endPoint x: 502, endPoint y: 164, distance: 4.5
click at [505, 161] on div "Error Authentication Failed." at bounding box center [457, 189] width 696 height 311
click at [456, 202] on label "Authentication Failed." at bounding box center [457, 200] width 76 height 11
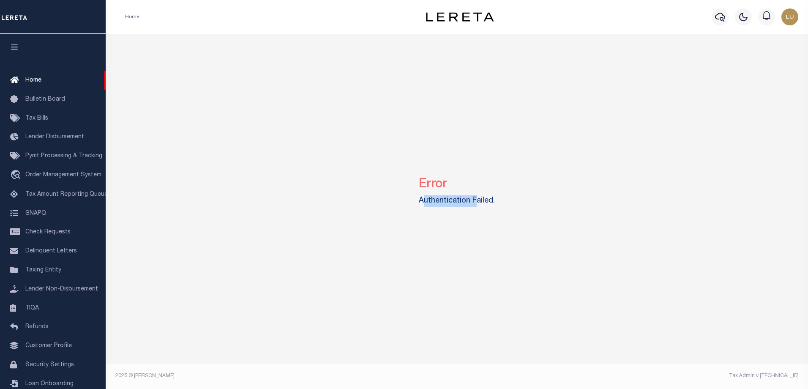
click at [456, 202] on label "Authentication Failed." at bounding box center [457, 200] width 76 height 11
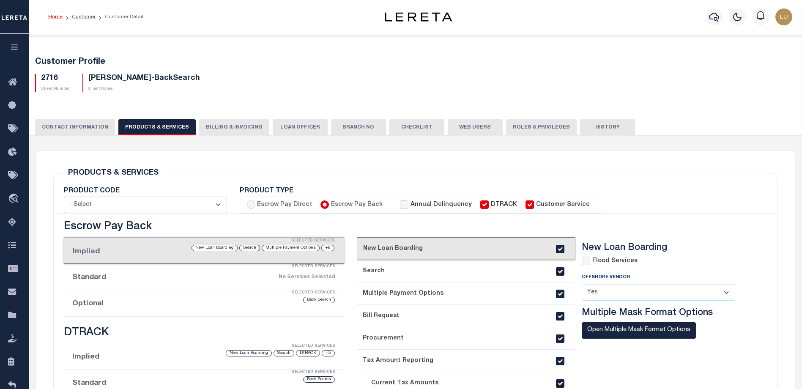
select select
click at [18, 43] on button "button" at bounding box center [14, 48] width 29 height 29
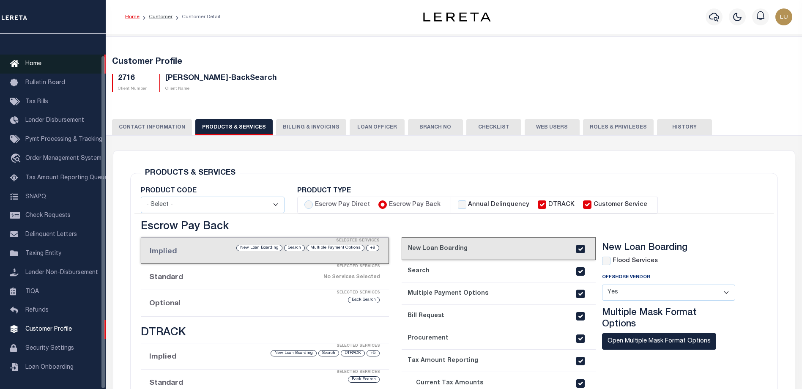
scroll to position [23, 0]
click at [39, 60] on span "Home" at bounding box center [33, 63] width 16 height 6
